Goal: Check status

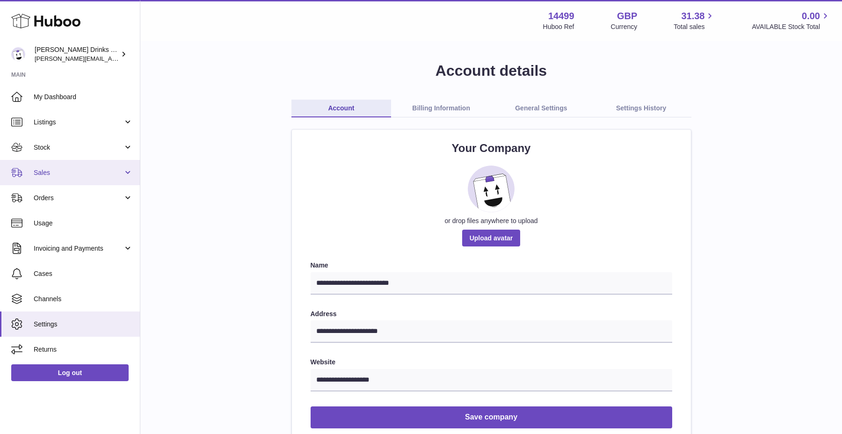
click at [79, 178] on link "Sales" at bounding box center [70, 172] width 140 height 25
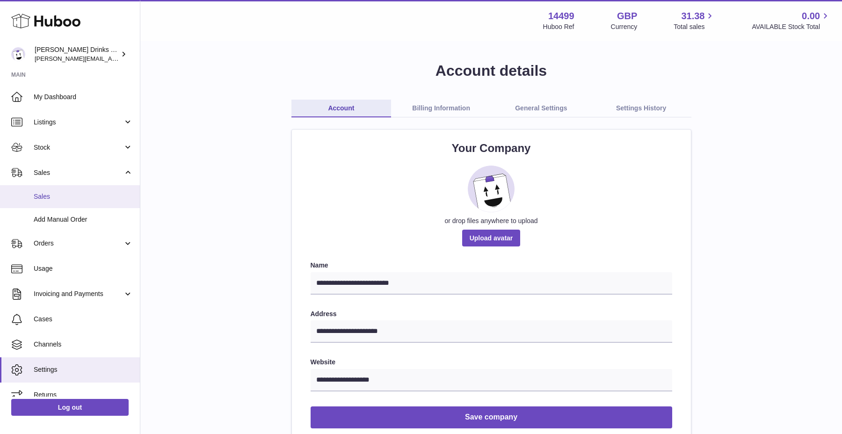
click at [69, 196] on span "Sales" at bounding box center [83, 196] width 99 height 9
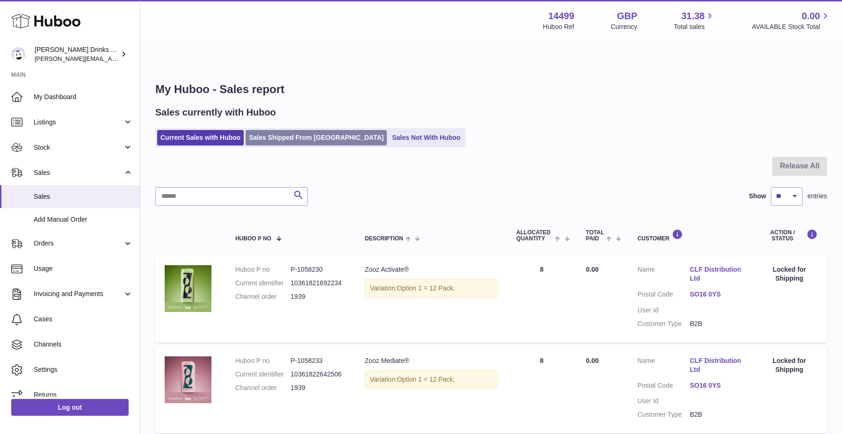
click at [276, 130] on link "Sales Shipped From [GEOGRAPHIC_DATA]" at bounding box center [315, 137] width 141 height 15
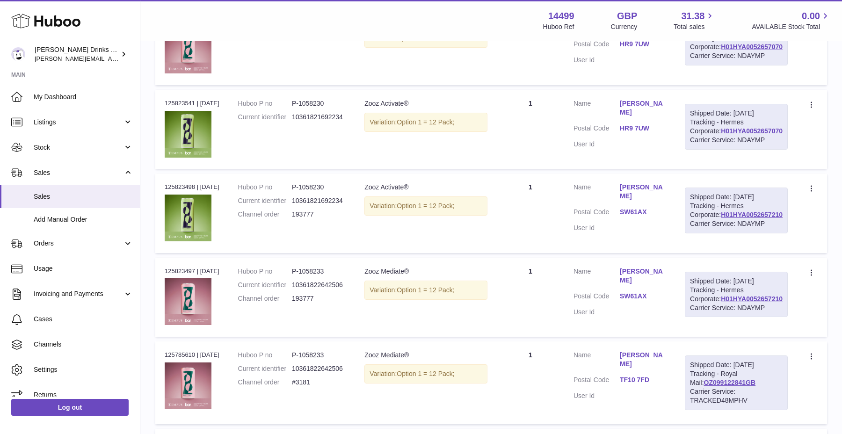
scroll to position [241, 0]
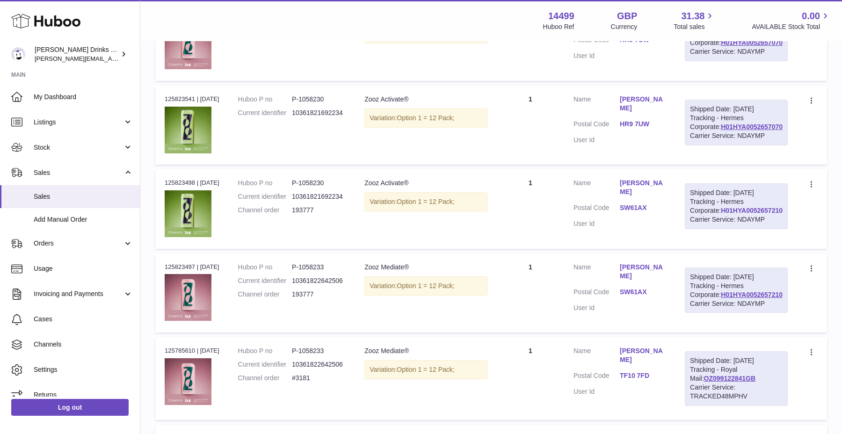
click at [750, 214] on link "H01HYA0052657210" at bounding box center [752, 210] width 62 height 7
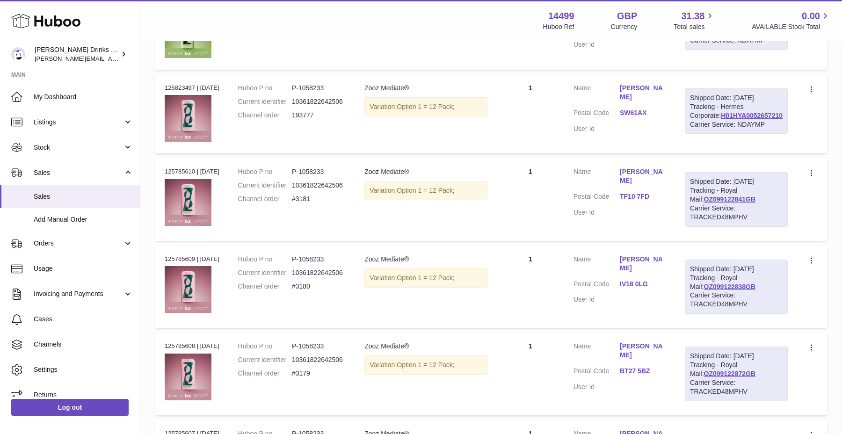
scroll to position [421, 0]
click at [743, 202] on link "OZ099122841GB" at bounding box center [730, 198] width 52 height 7
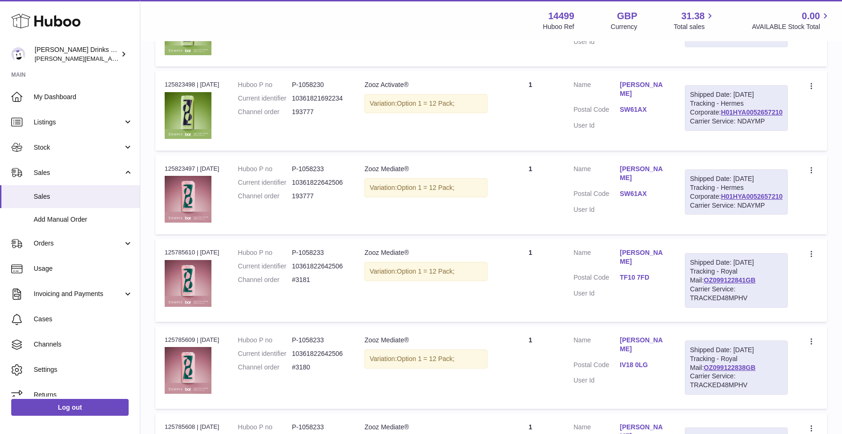
scroll to position [342, 0]
